Goal: Register for event/course

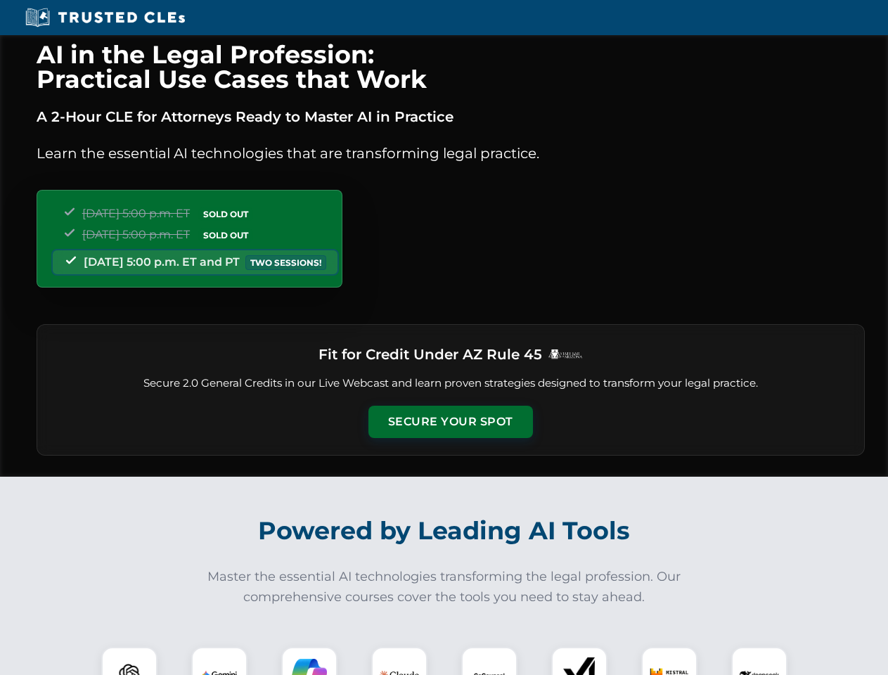
click at [450, 422] on button "Secure Your Spot" at bounding box center [450, 421] width 164 height 32
click at [129, 661] on img at bounding box center [129, 674] width 41 height 41
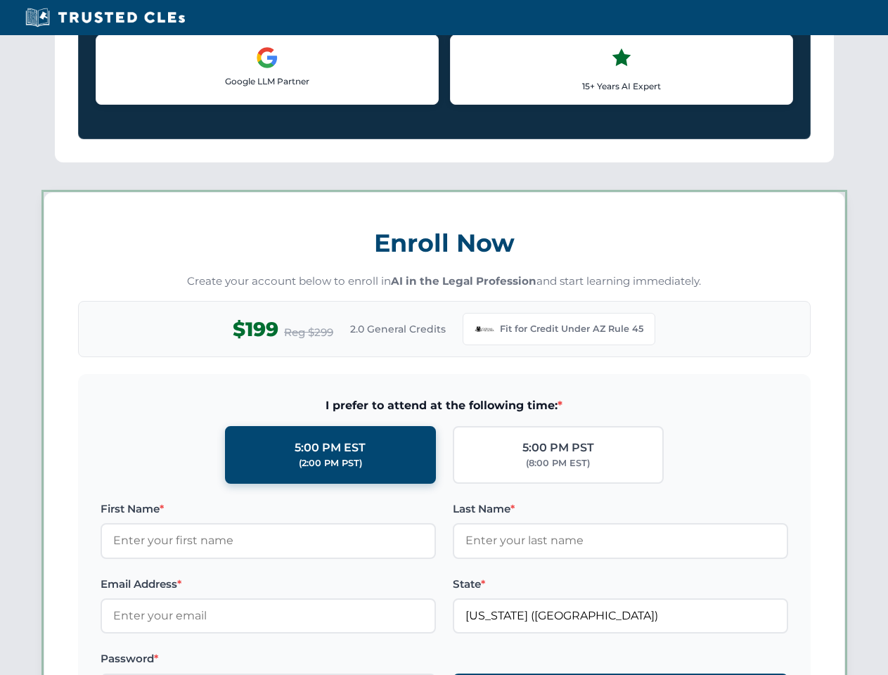
click at [309, 661] on label "Password *" at bounding box center [267, 658] width 335 height 17
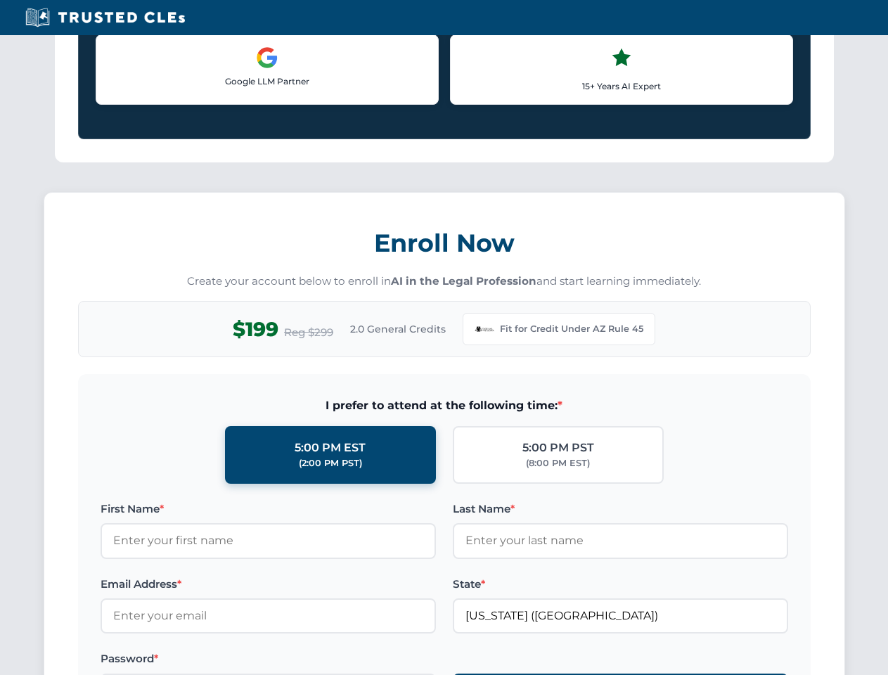
scroll to position [1370, 0]
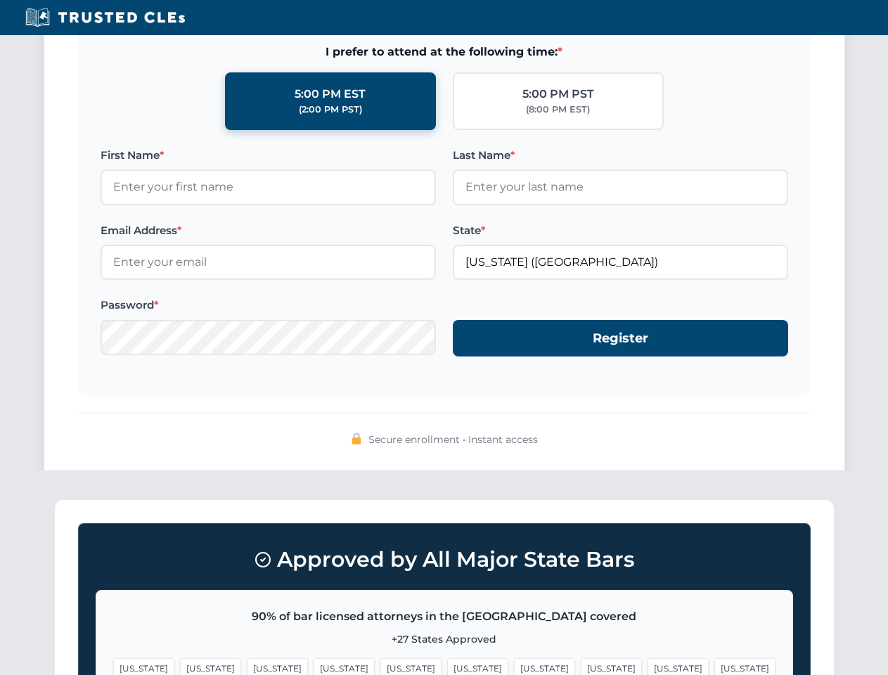
click at [647, 661] on span "[US_STATE]" at bounding box center [677, 668] width 61 height 20
